Goal: Navigation & Orientation: Find specific page/section

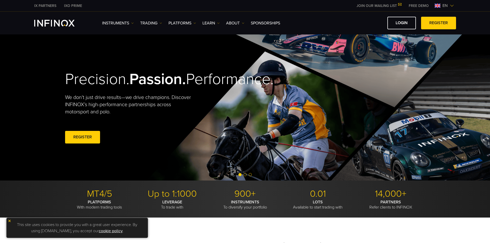
click at [325, 5] on img at bounding box center [452, 6] width 4 height 4
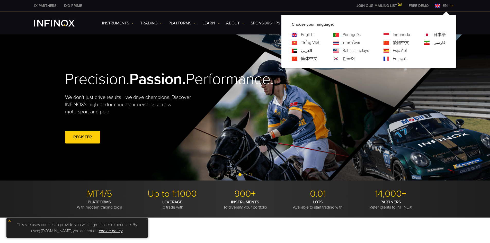
click at [325, 57] on link "한국어" at bounding box center [349, 59] width 12 height 6
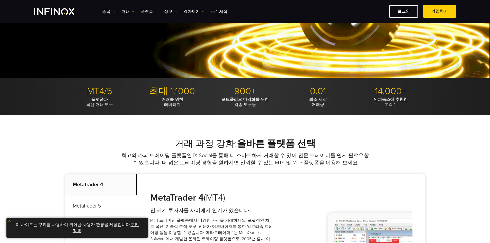
scroll to position [103, 0]
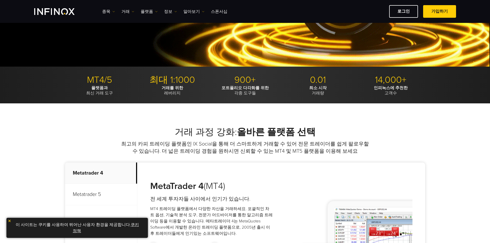
click at [121, 118] on div "거래 과정 강화: 올바른 플랫폼 선택 최고의 카피 트레이딩 플랫폼인 IX Social을 통해 더 스마트하게 거래할 수 있어 전문 트레이더를 쉽…" at bounding box center [245, 219] width 490 height 232
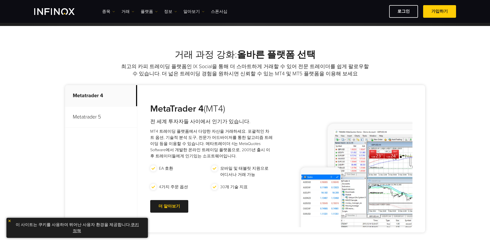
scroll to position [0, 0]
